Goal: Communication & Community: Share content

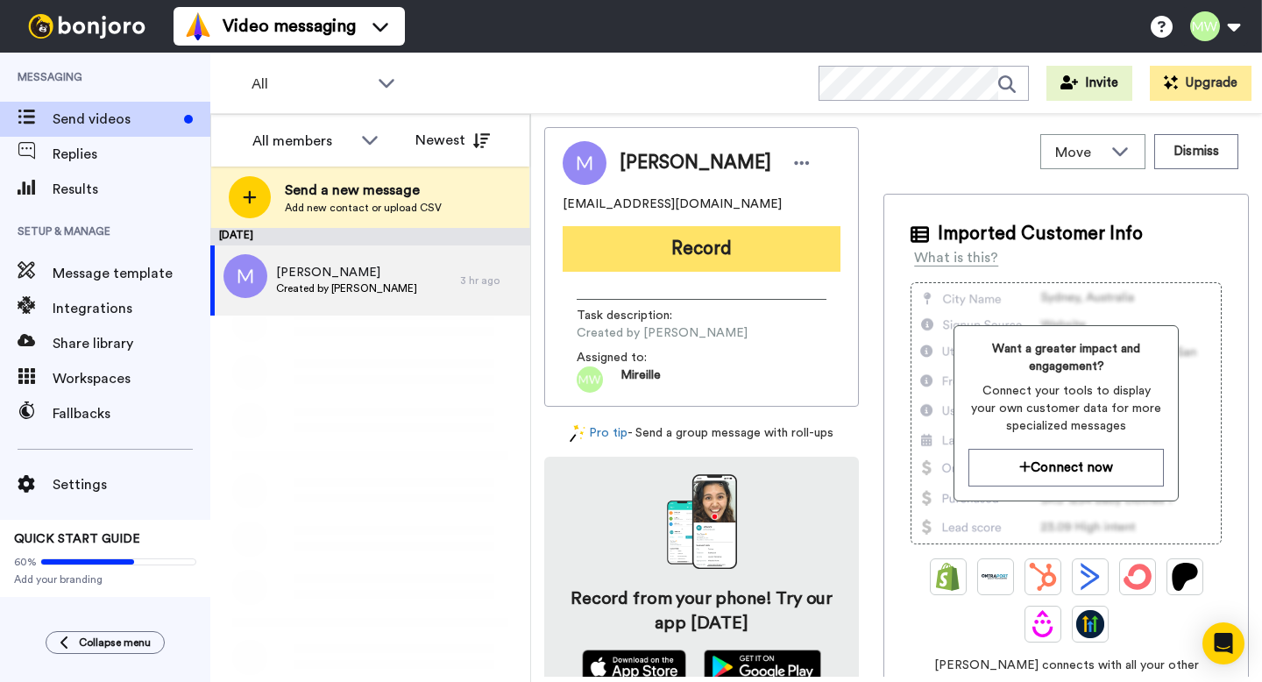
click at [693, 253] on button "Record" at bounding box center [702, 249] width 278 height 46
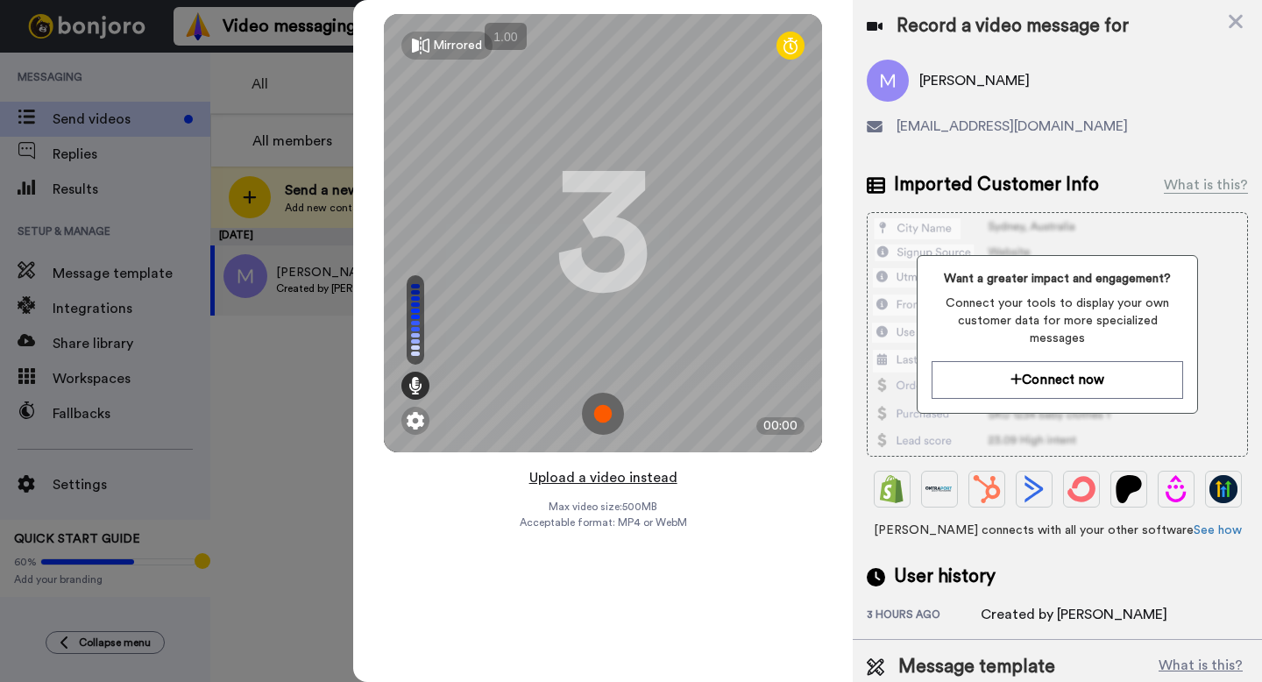
click at [636, 476] on button "Upload a video instead" at bounding box center [603, 477] width 159 height 23
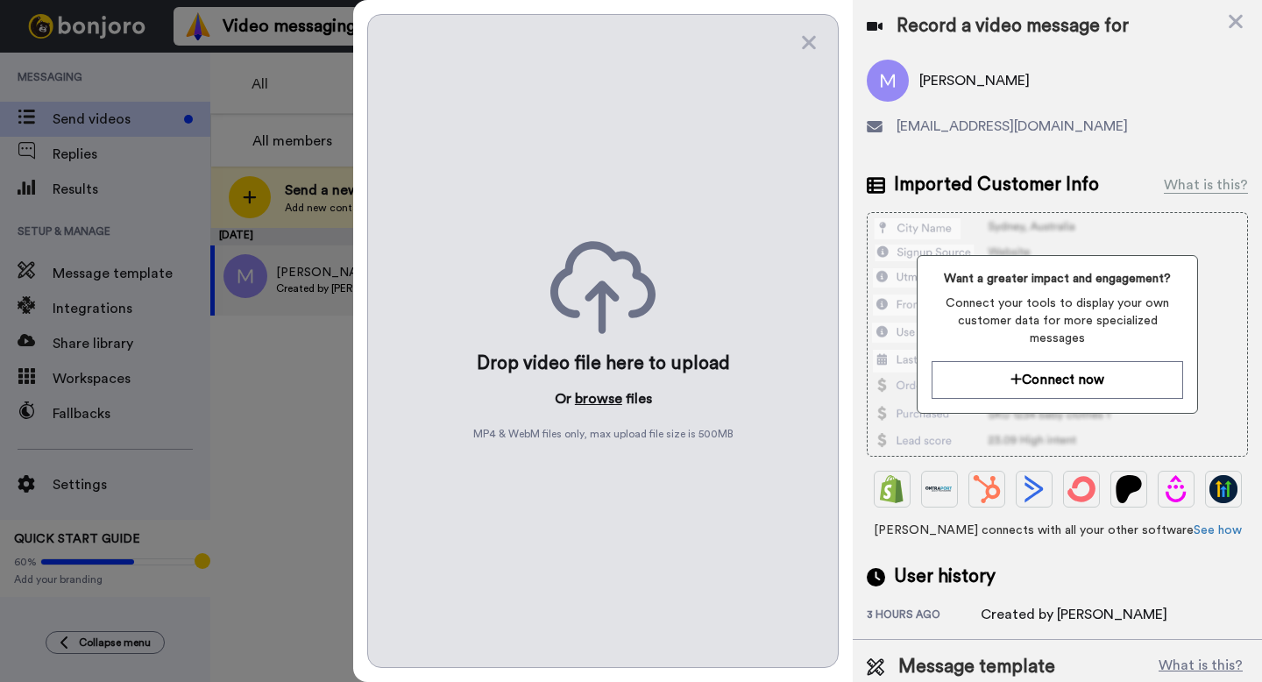
click at [595, 400] on button "browse" at bounding box center [598, 398] width 47 height 21
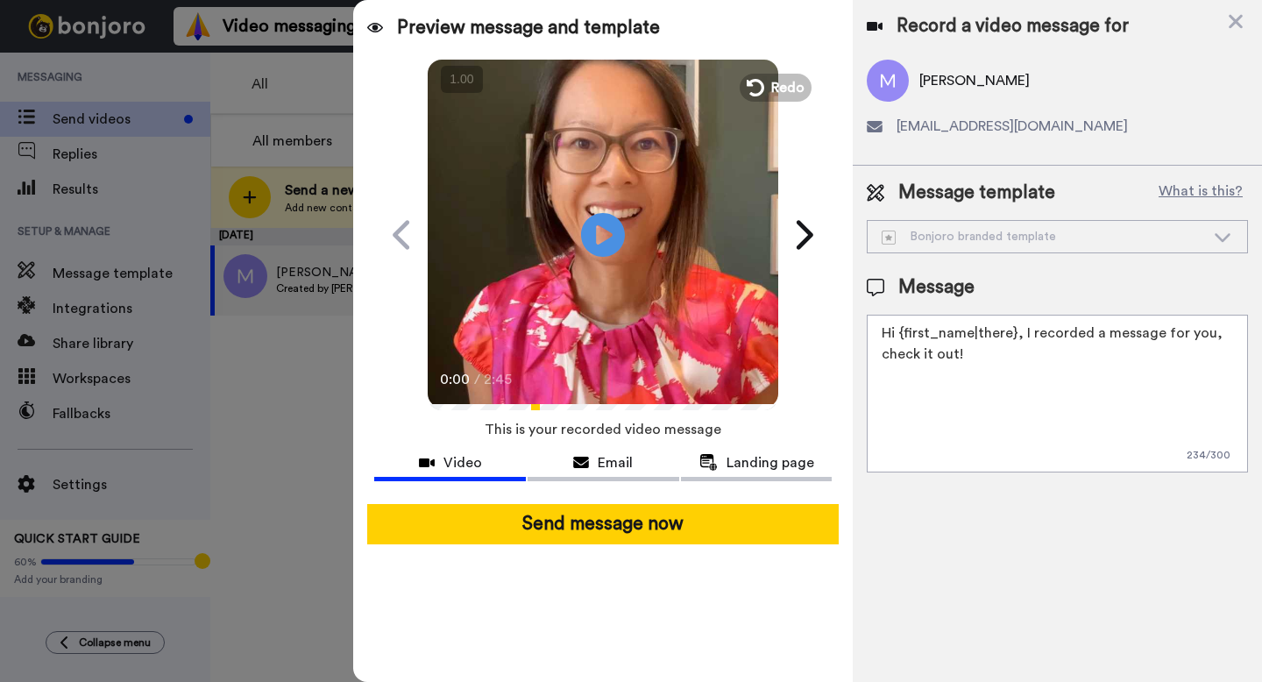
click at [996, 397] on textarea "Hi {first_name|there}, I recorded a message for you, check it out!" at bounding box center [1057, 394] width 381 height 158
paste textarea "[URL][DOMAIN_NAME]"
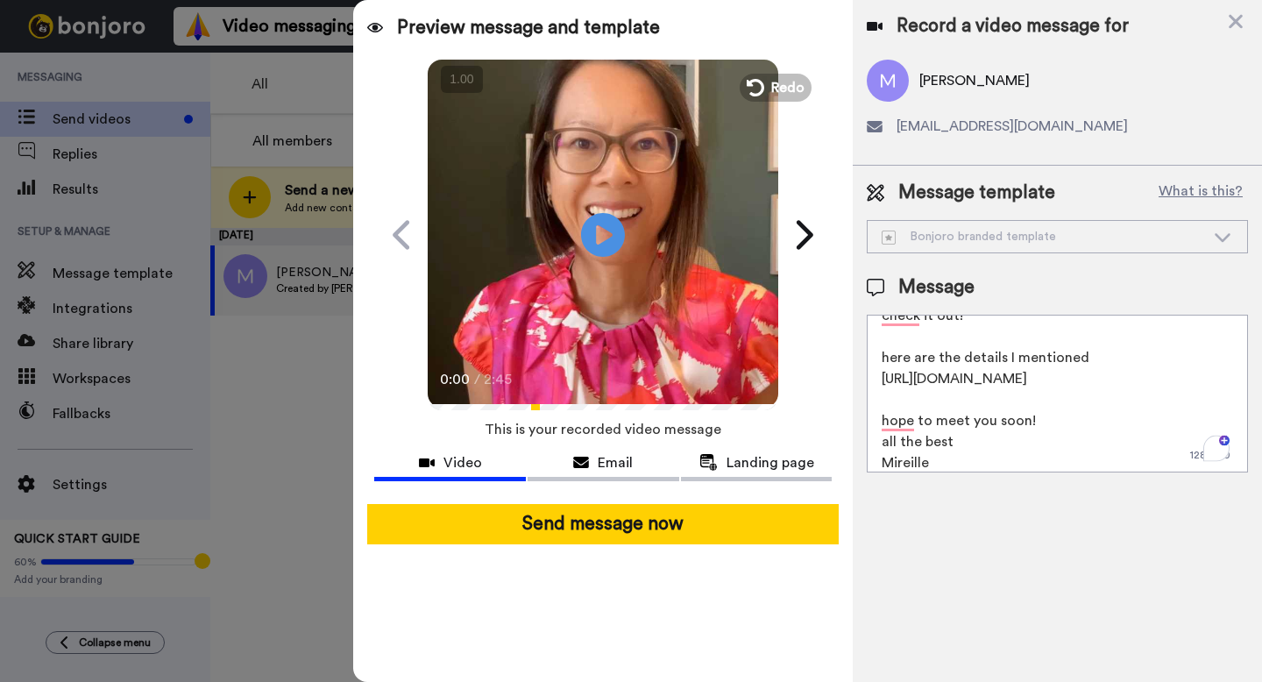
scroll to position [60, 0]
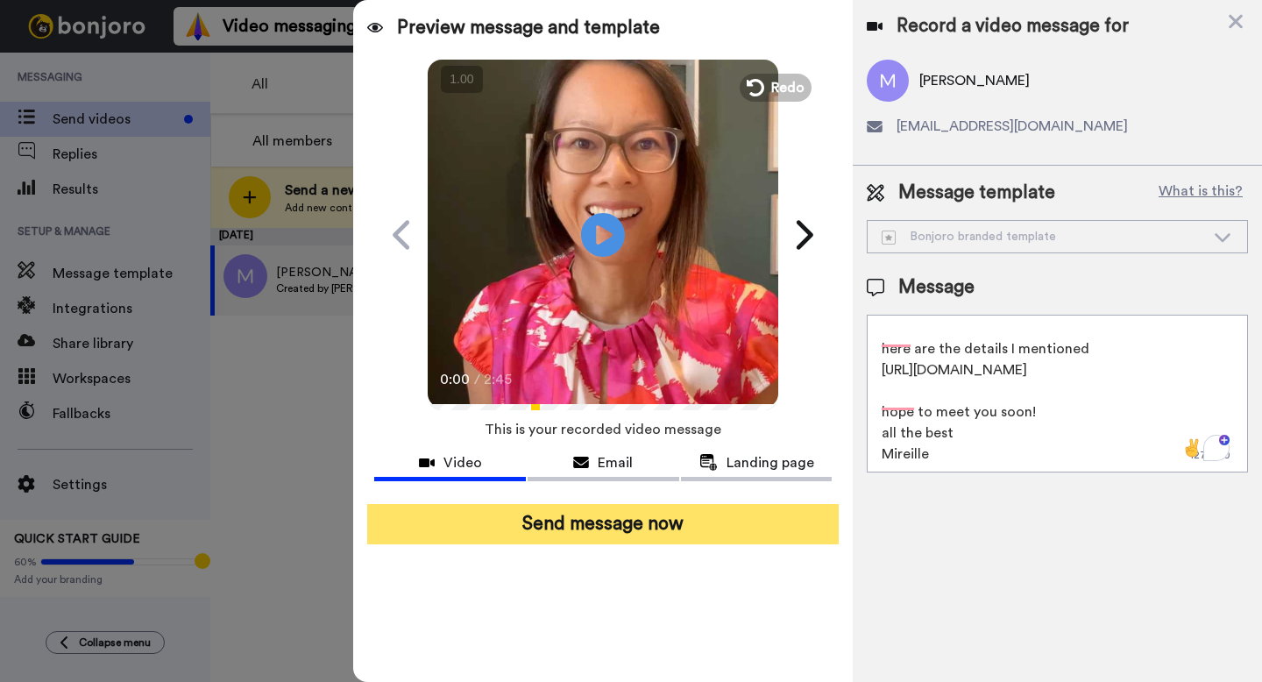
click at [787, 527] on button "Send message now" at bounding box center [603, 524] width 472 height 40
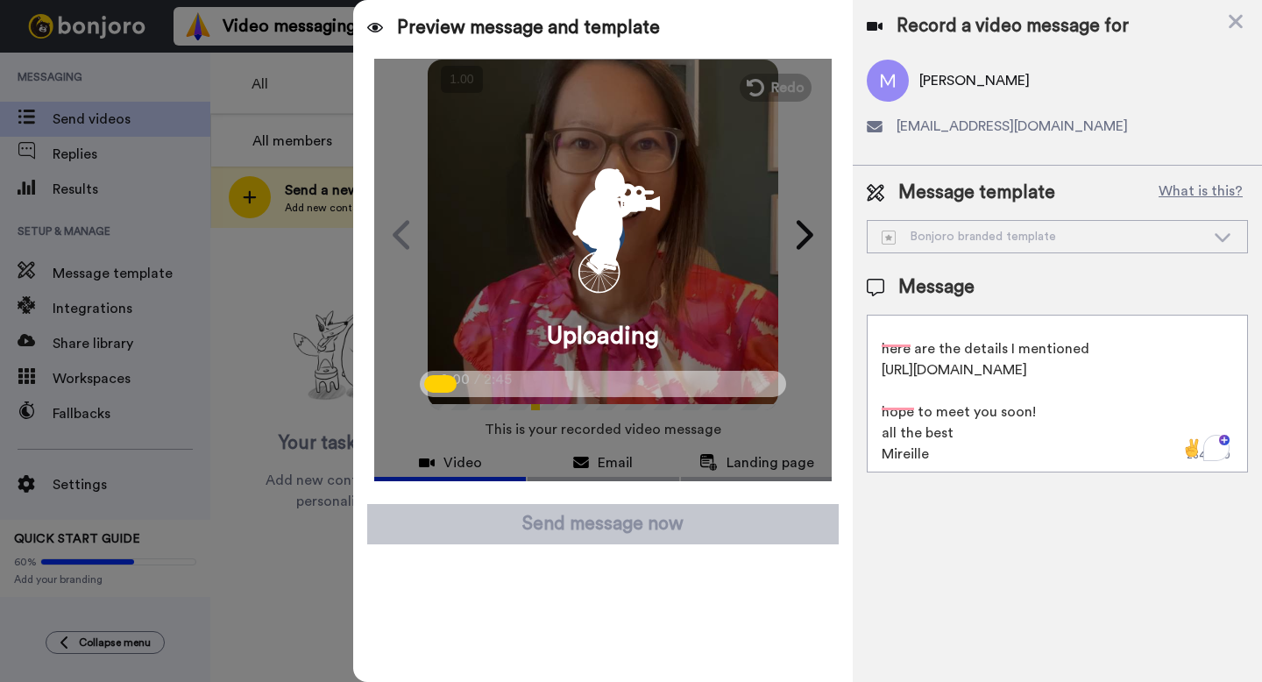
type textarea "Hi {first_name|there}, I recorded a message for you, check it out!"
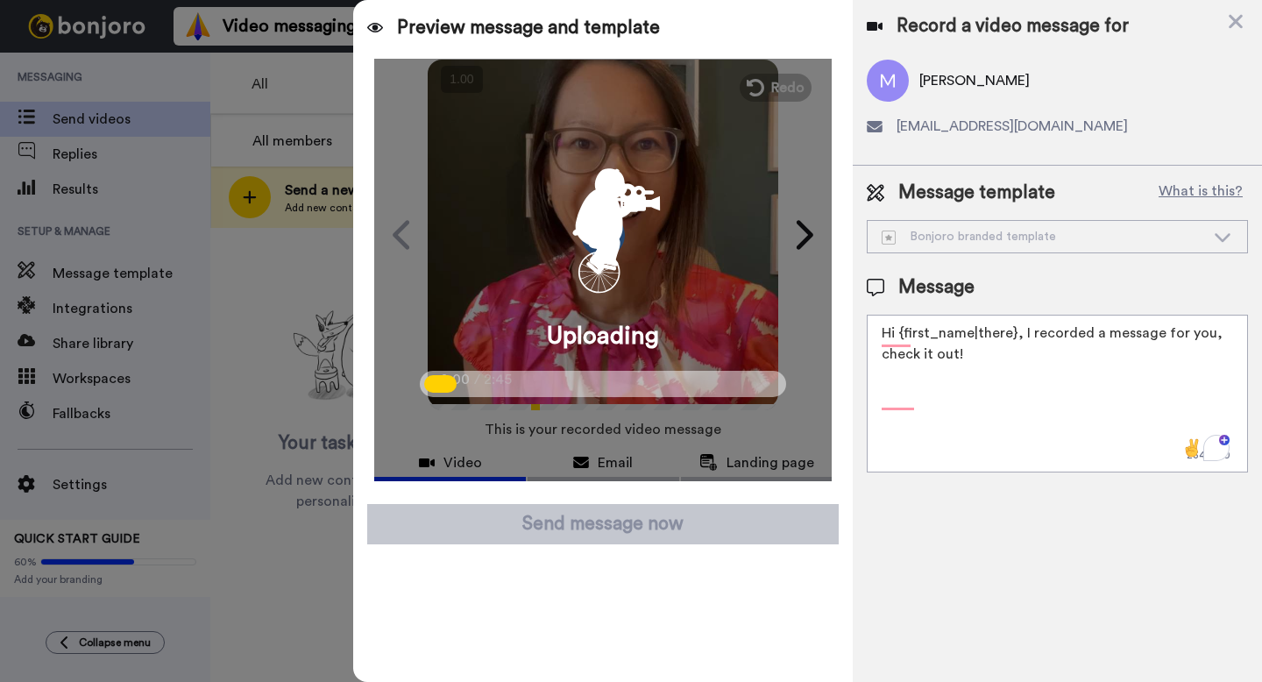
scroll to position [0, 0]
click at [1234, 19] on icon at bounding box center [1236, 22] width 14 height 14
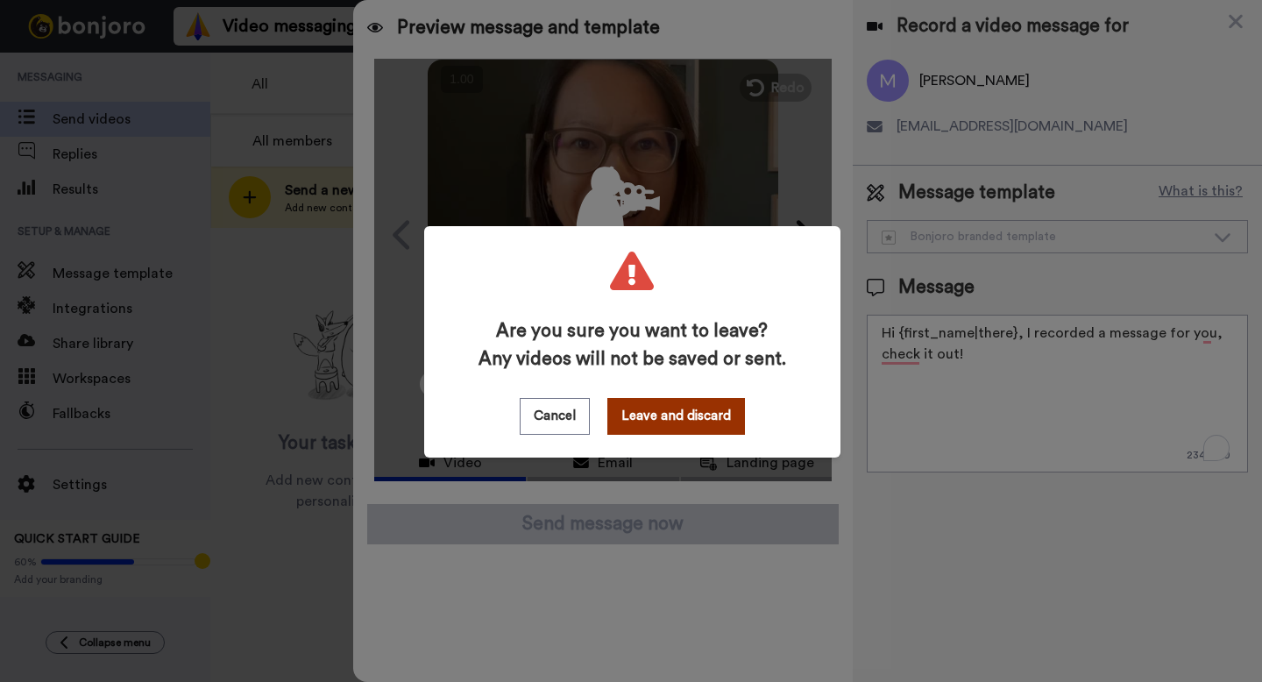
click at [698, 421] on button "Leave and discard" at bounding box center [677, 416] width 138 height 37
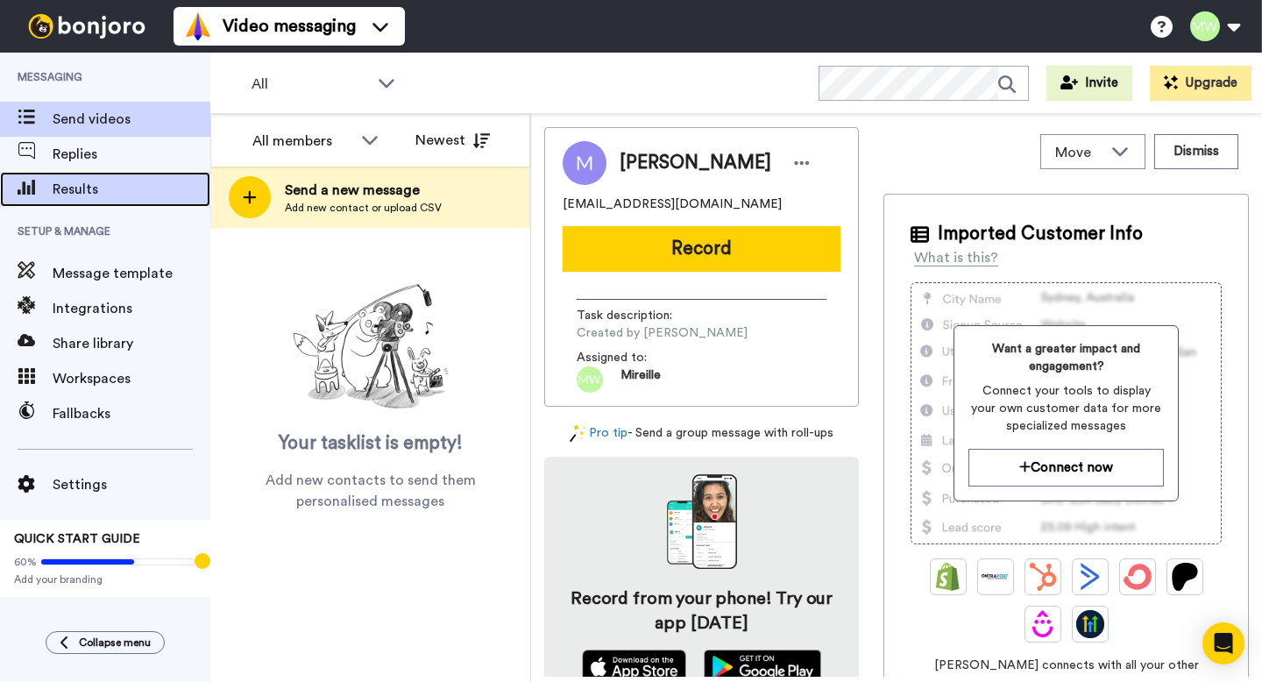
click at [120, 187] on span "Results" at bounding box center [132, 189] width 158 height 21
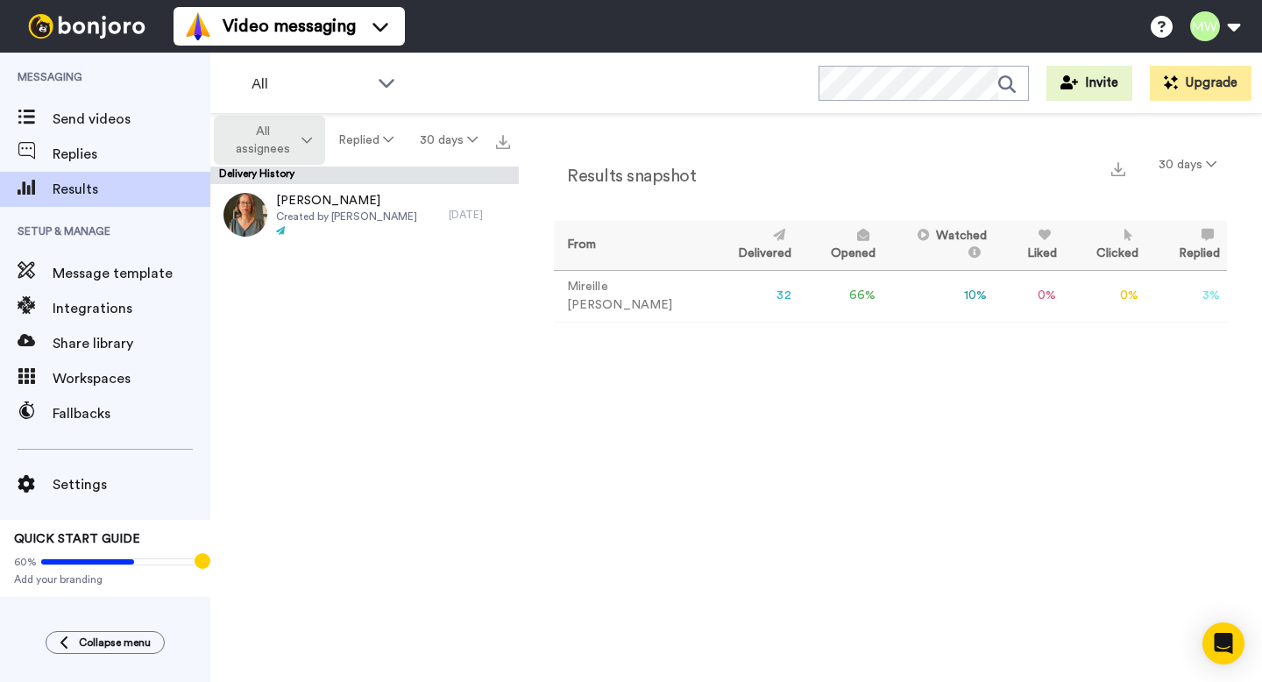
click at [272, 141] on span "All assignees" at bounding box center [262, 140] width 71 height 35
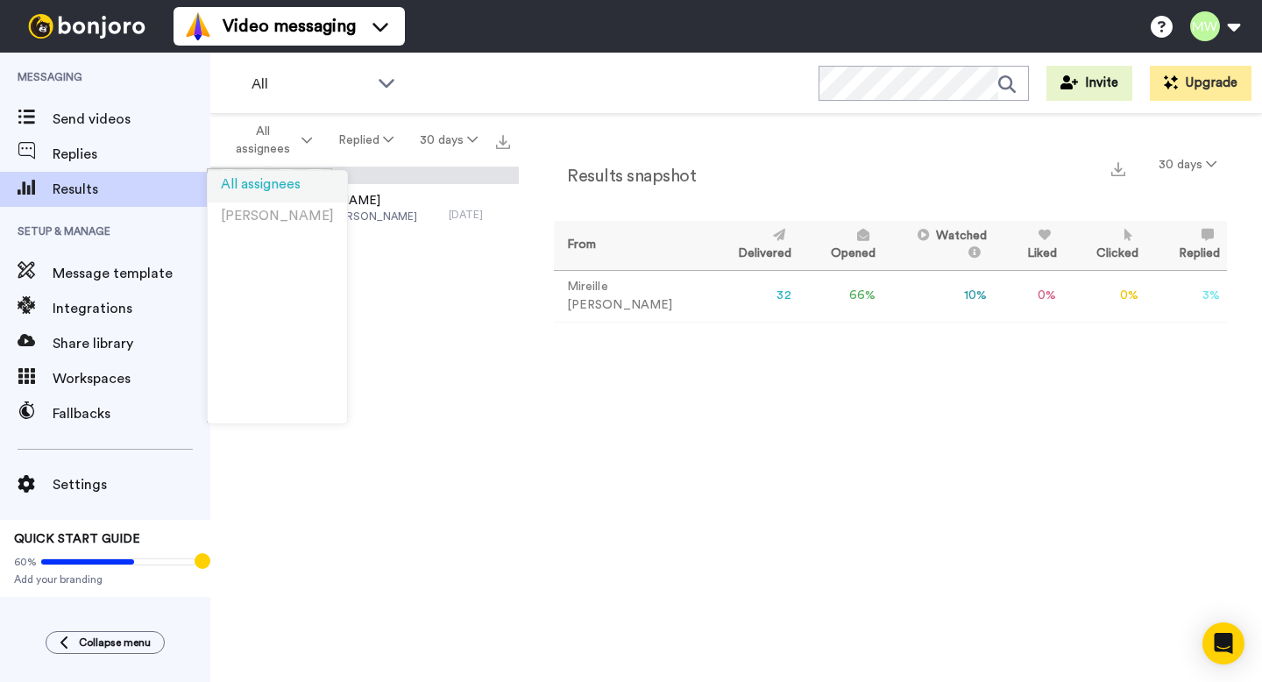
click at [270, 188] on span "All assignees" at bounding box center [261, 184] width 80 height 13
click at [754, 295] on td "32" at bounding box center [752, 296] width 94 height 52
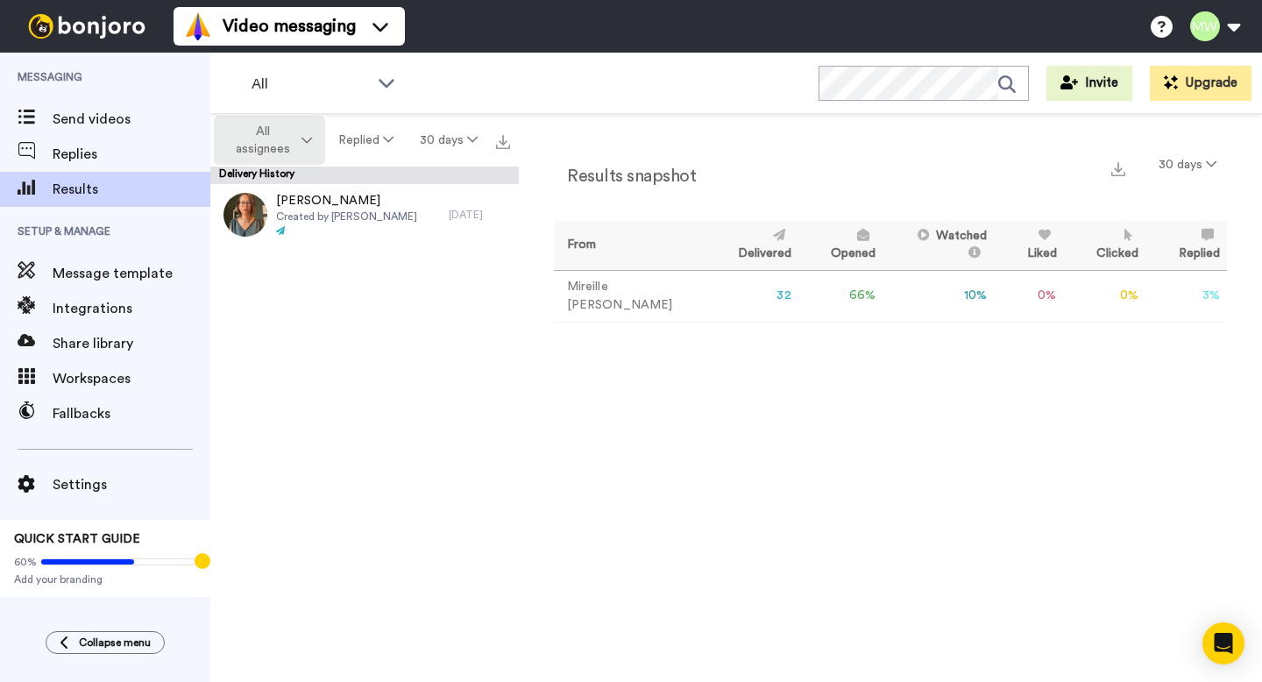
click at [310, 136] on icon at bounding box center [307, 140] width 11 height 12
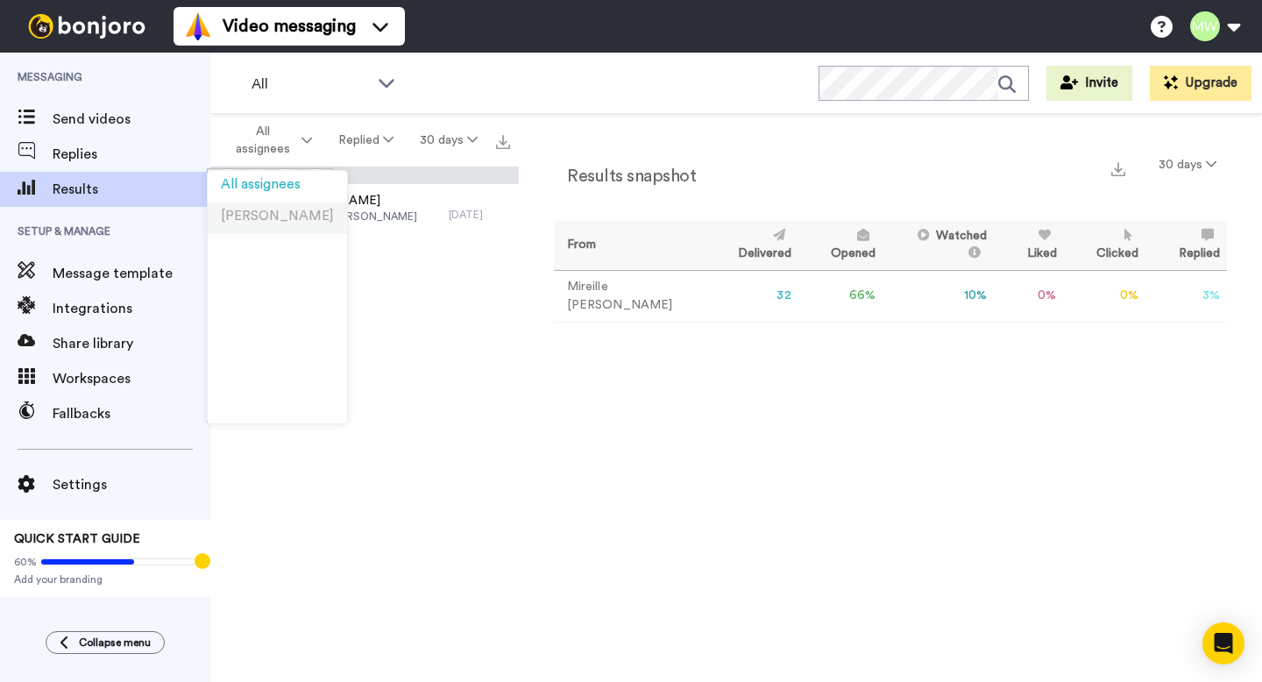
click at [261, 223] on span "[PERSON_NAME]" at bounding box center [277, 216] width 113 height 13
click at [302, 141] on icon at bounding box center [307, 140] width 11 height 12
click at [387, 90] on icon at bounding box center [386, 83] width 21 height 18
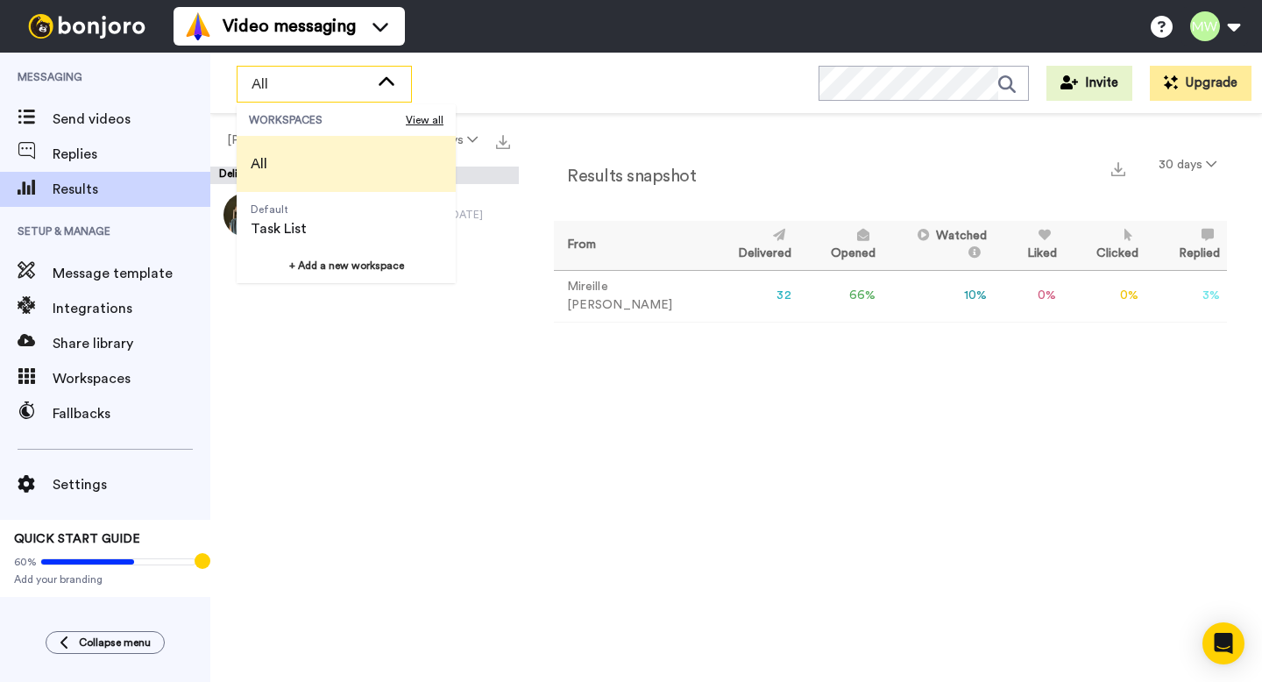
click at [326, 168] on li "All" at bounding box center [346, 164] width 219 height 56
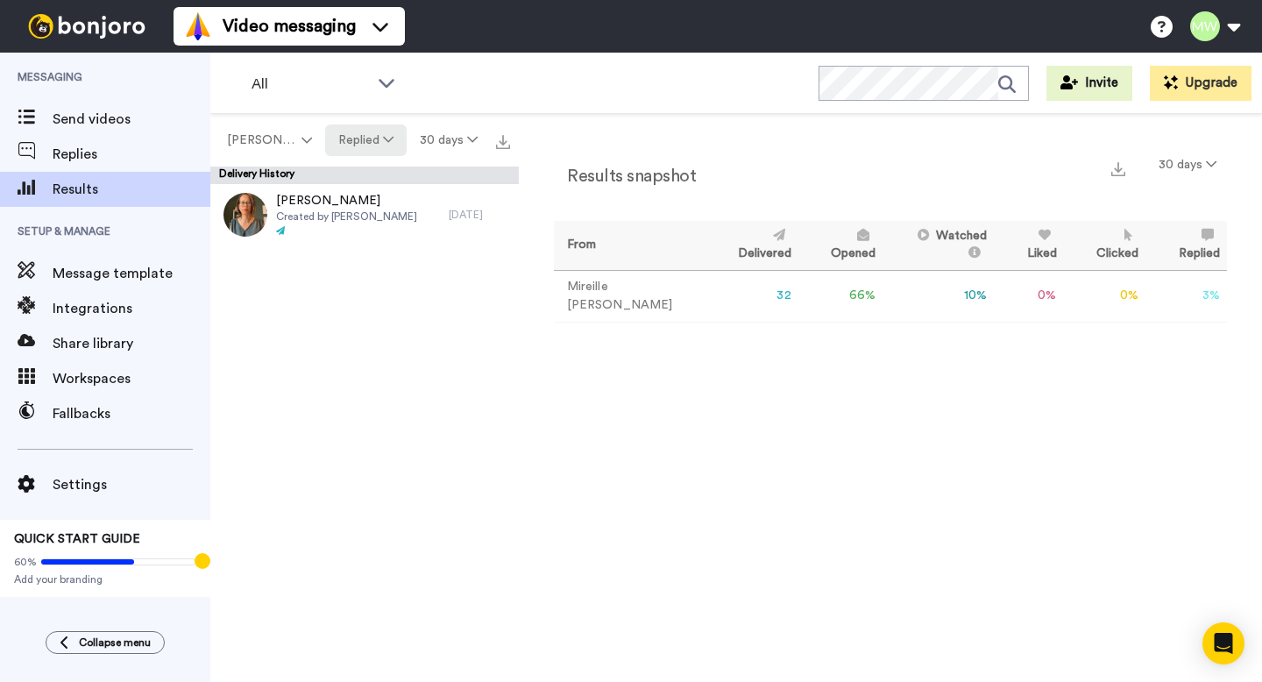
click at [373, 141] on button "Replied" at bounding box center [366, 140] width 82 height 32
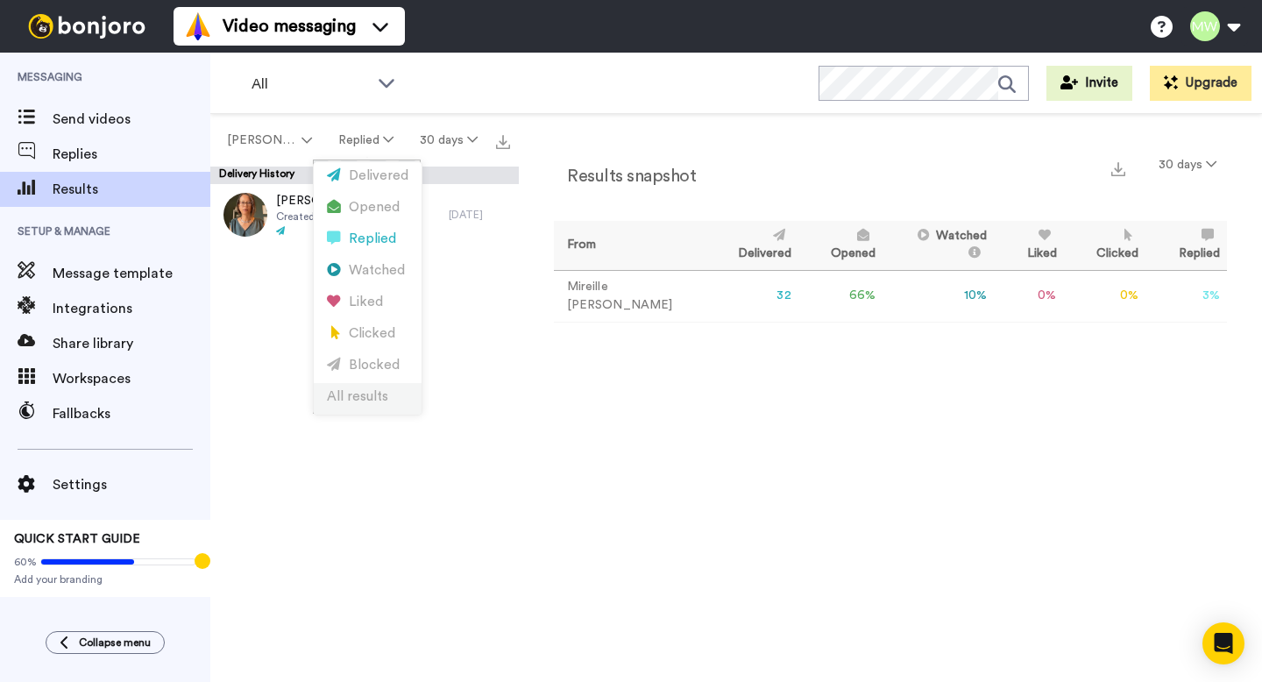
click at [354, 390] on div "All results" at bounding box center [368, 396] width 82 height 19
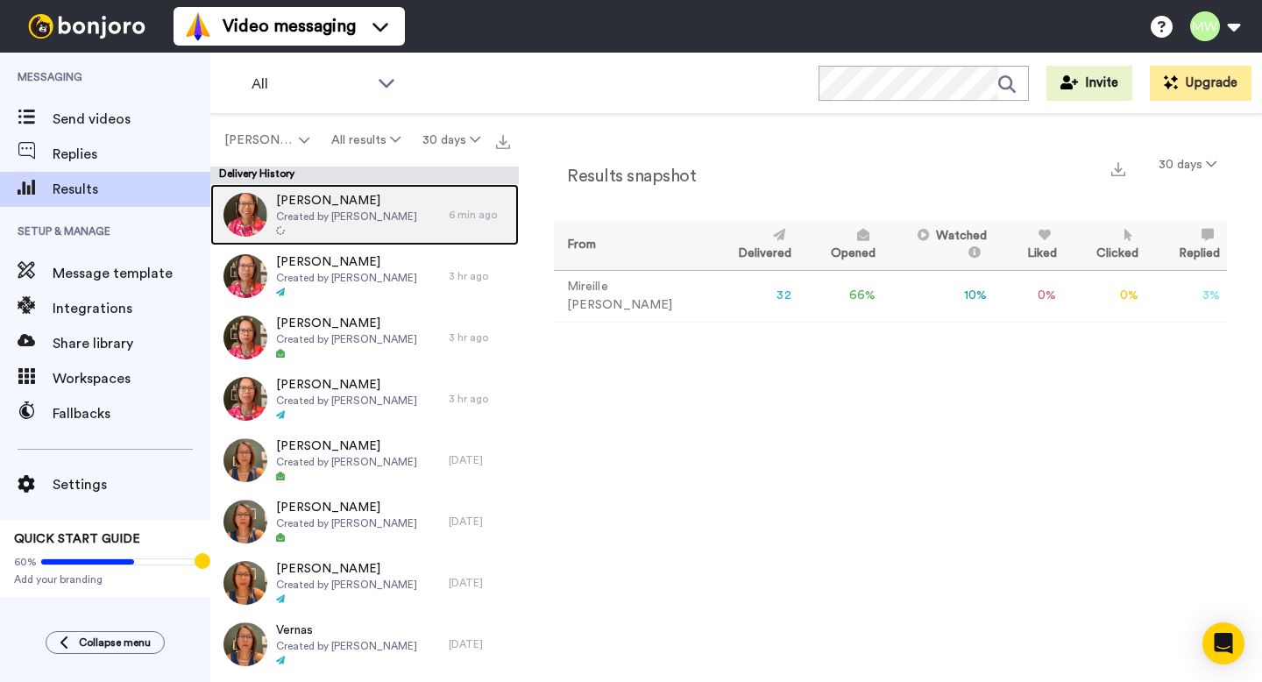
click at [366, 210] on span "Created by [PERSON_NAME]" at bounding box center [346, 217] width 141 height 14
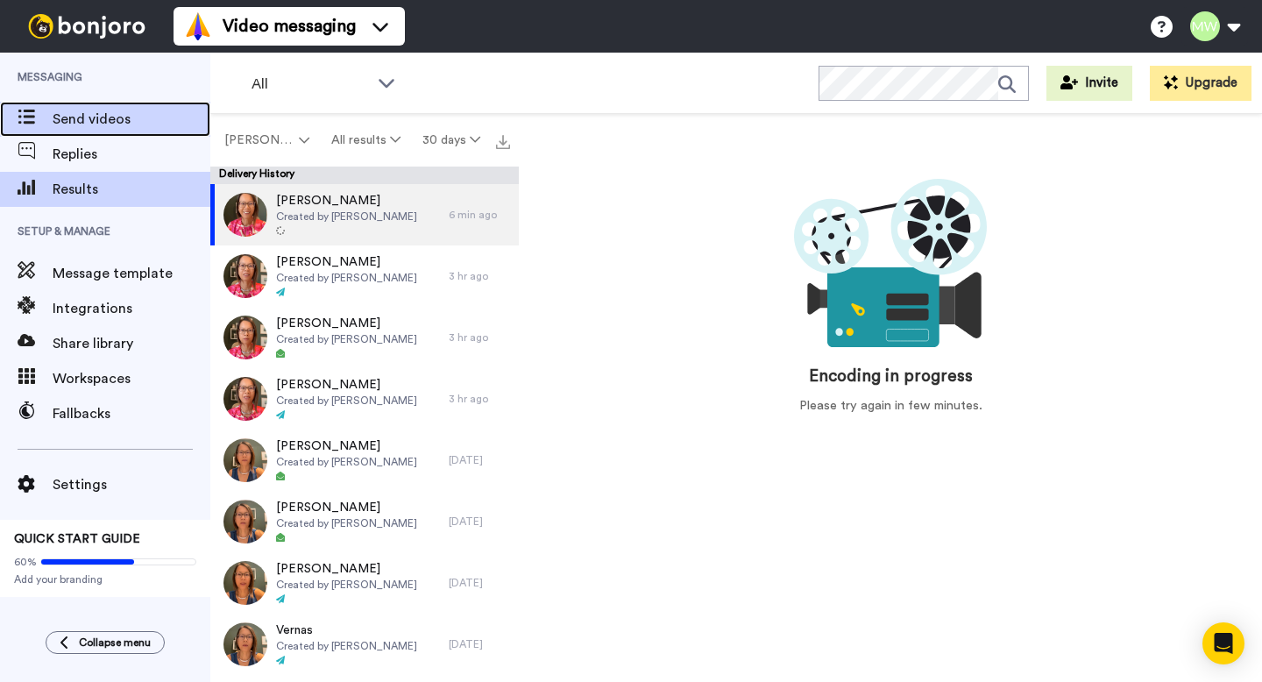
click at [141, 109] on span "Send videos" at bounding box center [132, 119] width 158 height 21
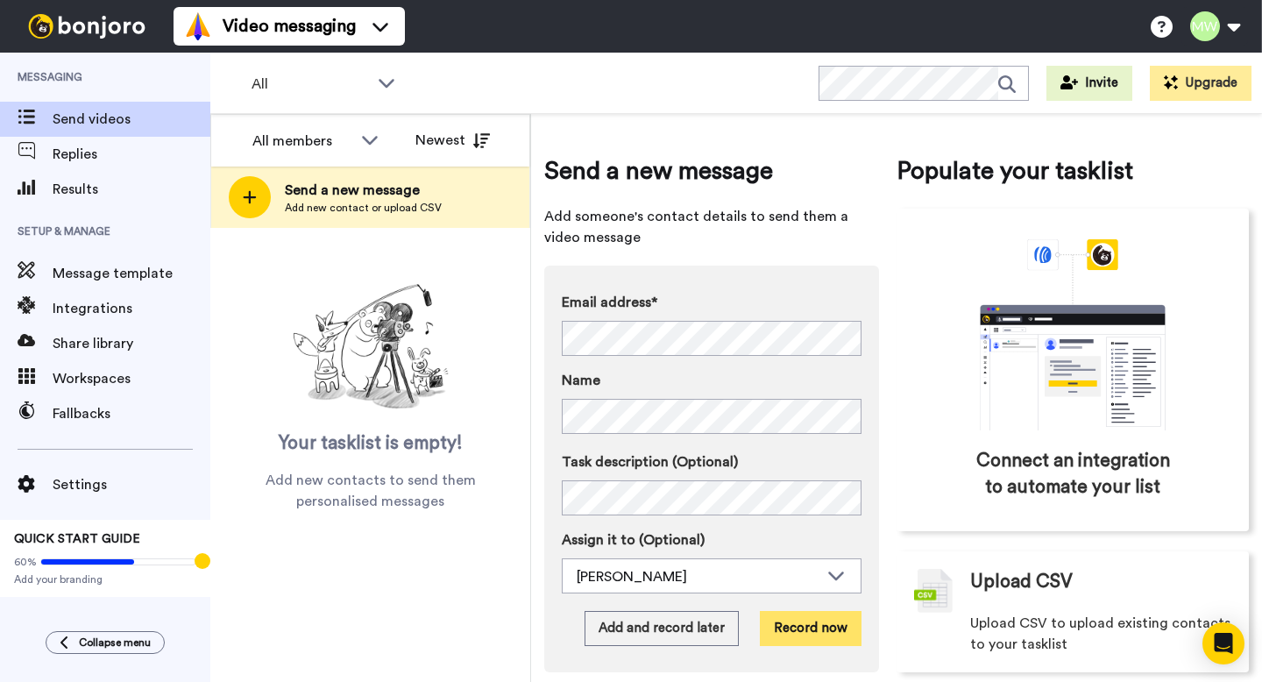
click at [787, 628] on button "Record now" at bounding box center [811, 628] width 102 height 35
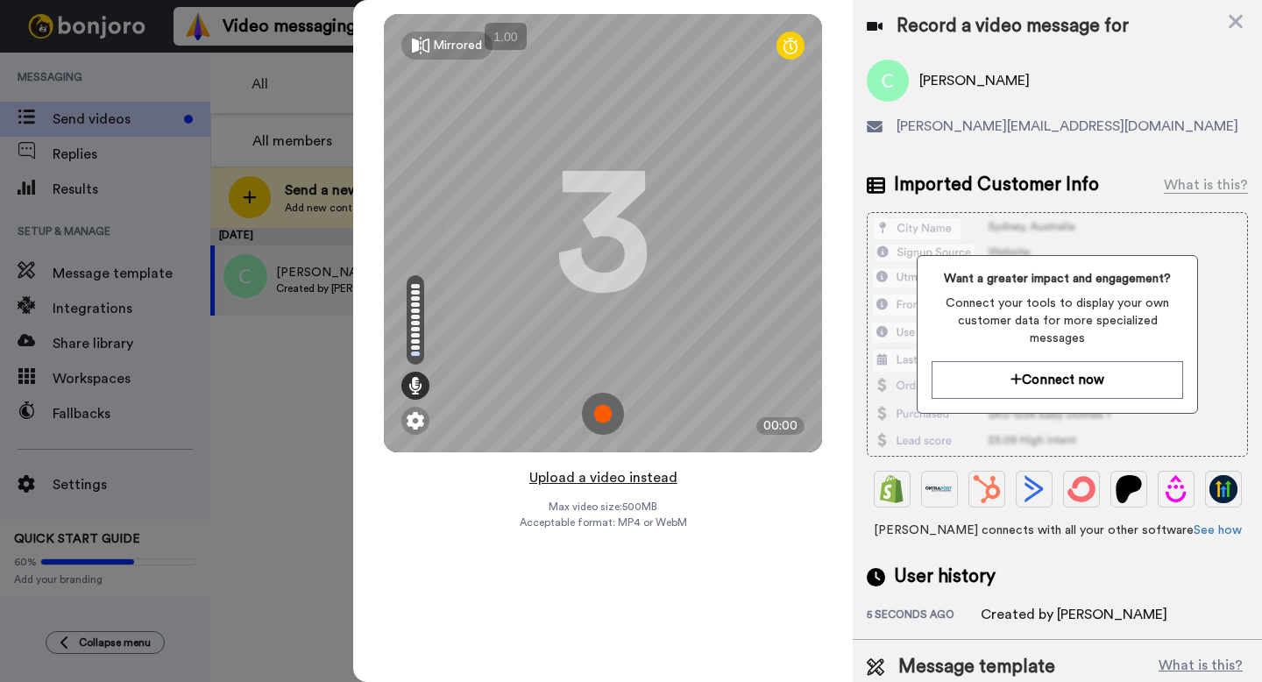
click at [613, 480] on button "Upload a video instead" at bounding box center [603, 477] width 159 height 23
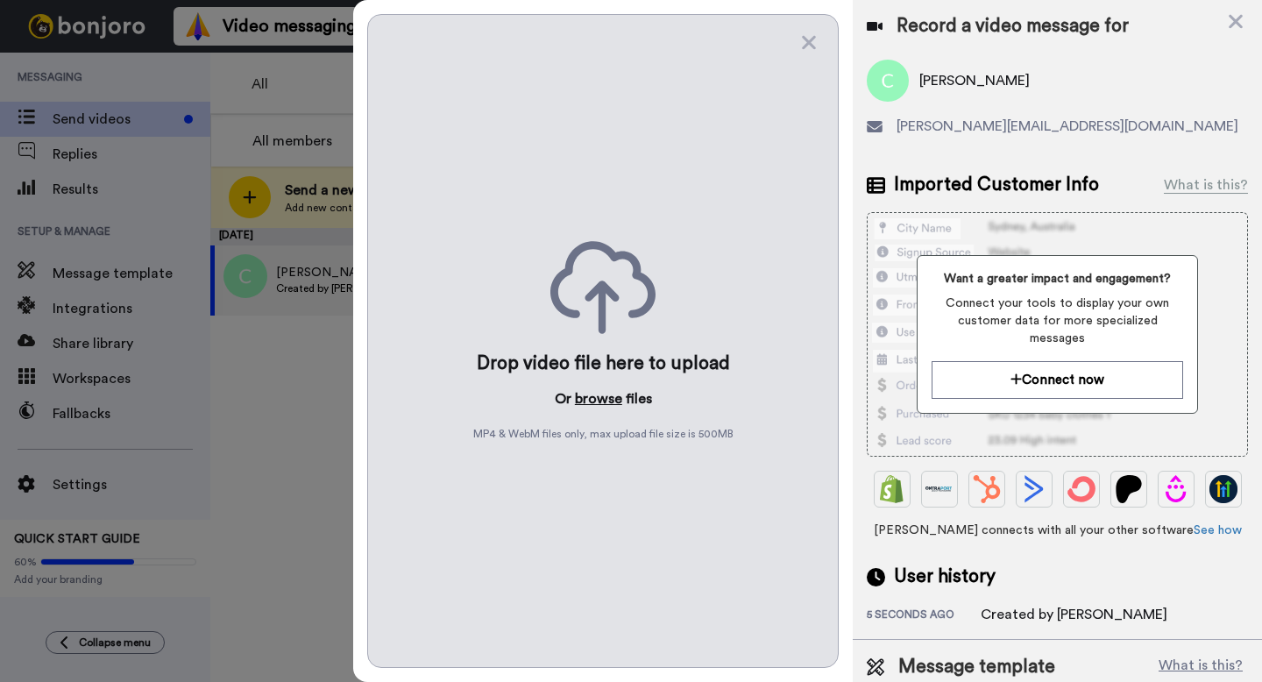
click at [608, 395] on button "browse" at bounding box center [598, 398] width 47 height 21
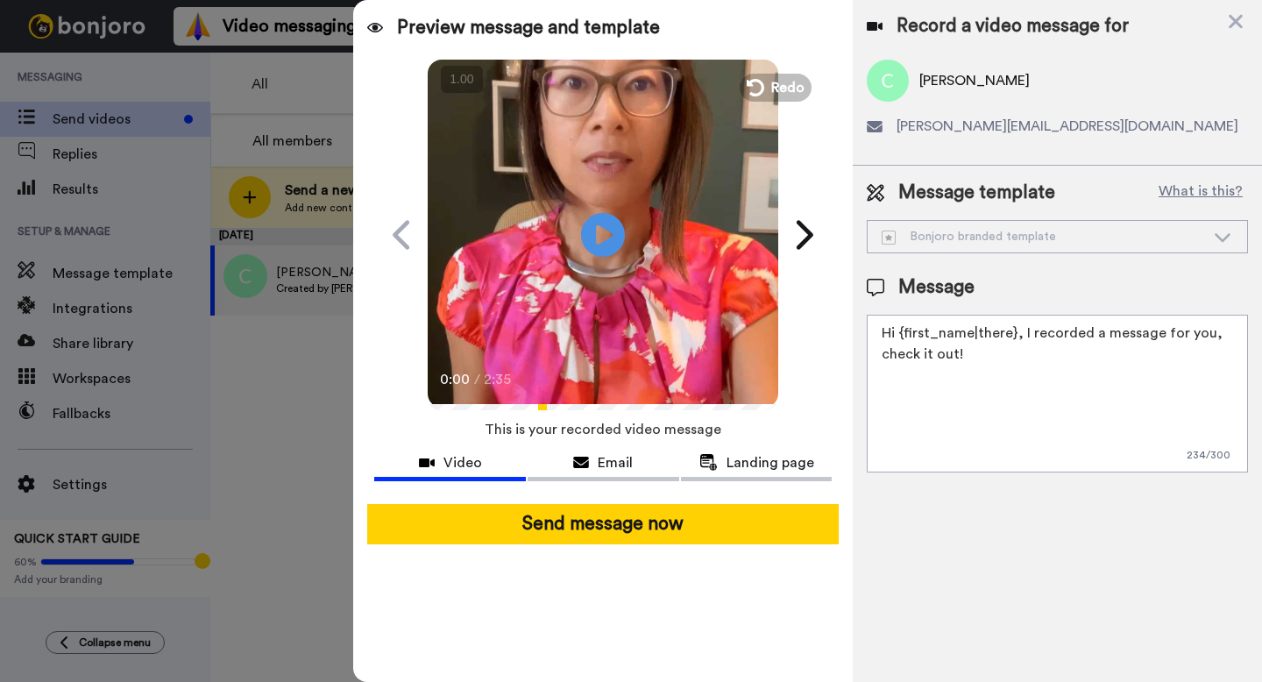
click at [913, 403] on textarea "Hi {first_name|there}, I recorded a message for you, check it out!" at bounding box center [1057, 394] width 381 height 158
paste textarea "[URL][DOMAIN_NAME]"
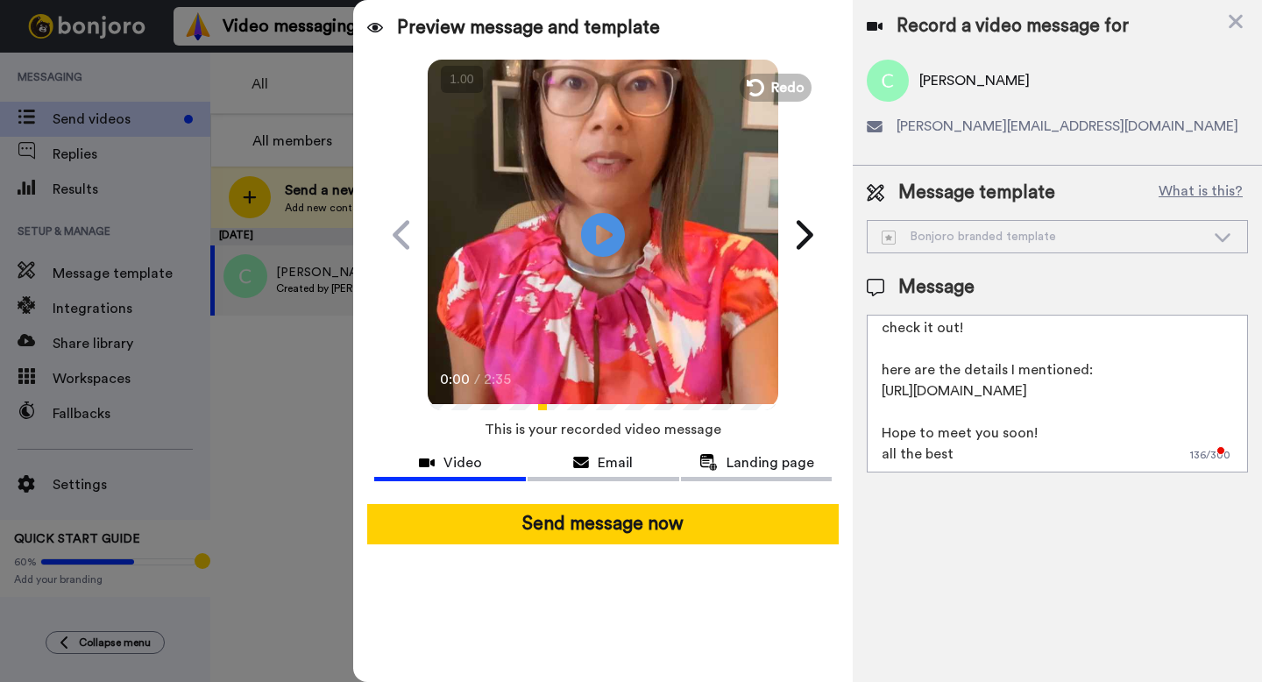
scroll to position [39, 0]
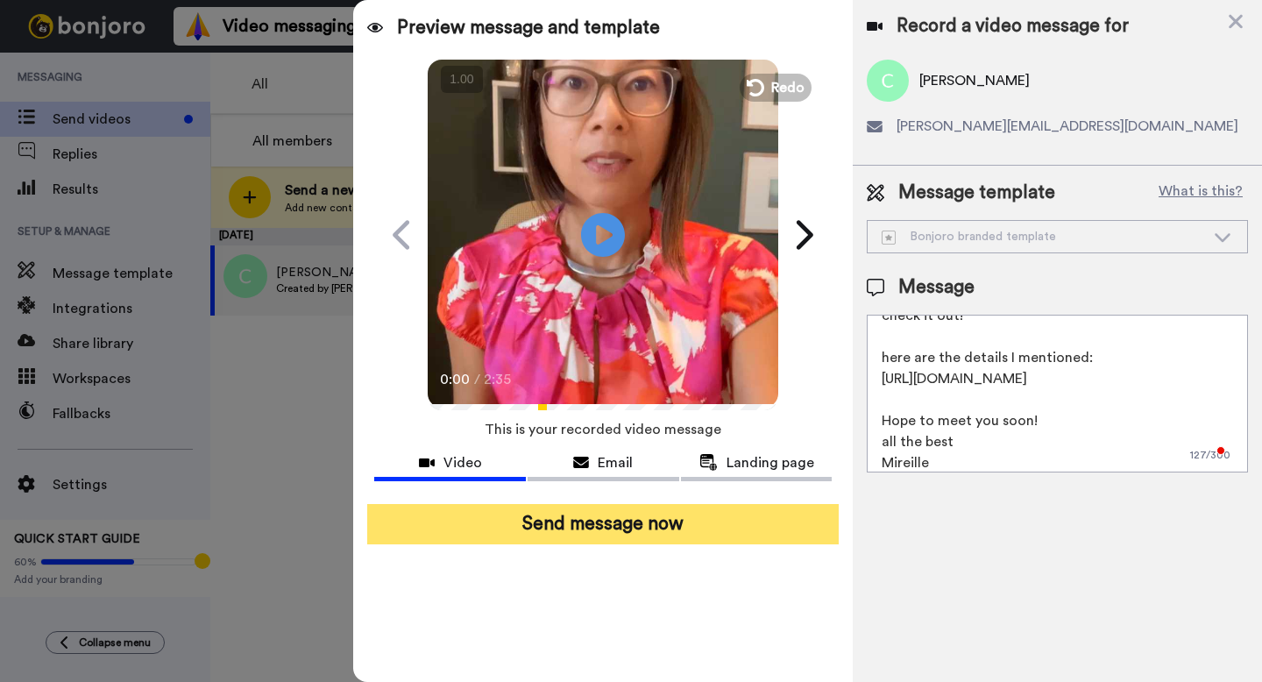
type textarea "Hi {first_name|there}, I recorded a message for you, check it out! here are the…"
click at [743, 544] on button "Send message now" at bounding box center [603, 524] width 472 height 40
